Goal: Check status: Check status

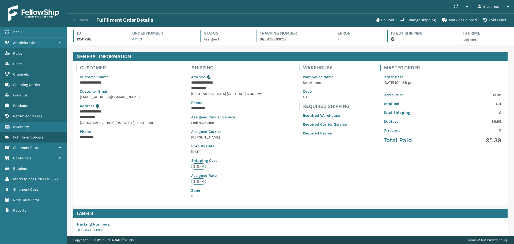
scroll to position [53, 0]
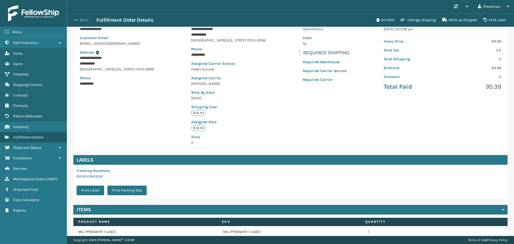
click at [76, 19] on span "button" at bounding box center [75, 20] width 3 height 4
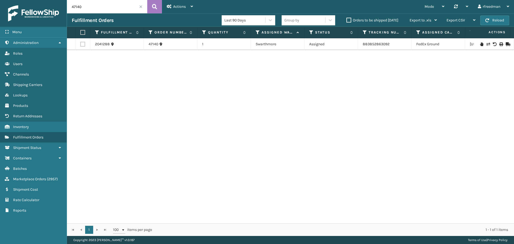
drag, startPoint x: 97, startPoint y: 10, endPoint x: 53, endPoint y: 10, distance: 43.6
click at [53, 0] on div "Menu Administration Roles Users Channels Shipping Carriers Lookups Products Ret…" at bounding box center [257, 0] width 514 height 0
paste input "094"
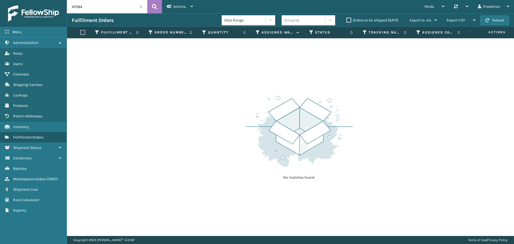
drag, startPoint x: 87, startPoint y: 8, endPoint x: 53, endPoint y: 10, distance: 34.3
click at [49, 0] on div "Menu Administration Roles Users Channels Shipping Carriers Lookups Products Ret…" at bounding box center [257, 0] width 514 height 0
paste input "135"
type input "47135"
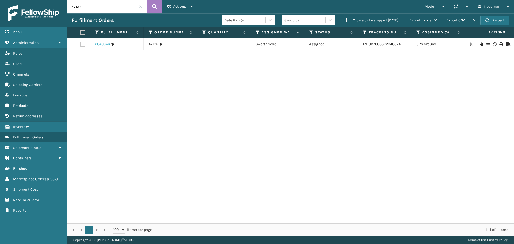
click at [102, 45] on link "2040646" at bounding box center [102, 43] width 15 height 5
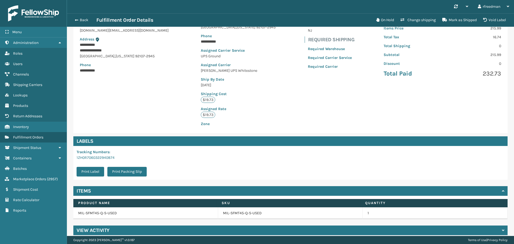
scroll to position [72, 0]
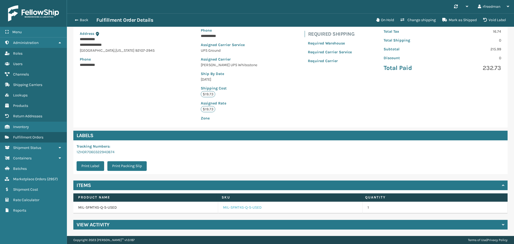
click at [234, 207] on link "MIL-SFMT45-Q-S-USED" at bounding box center [242, 207] width 39 height 5
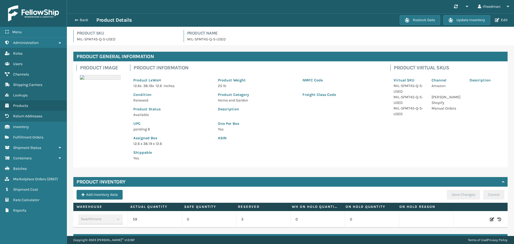
scroll to position [18, 0]
